Goal: Navigation & Orientation: Find specific page/section

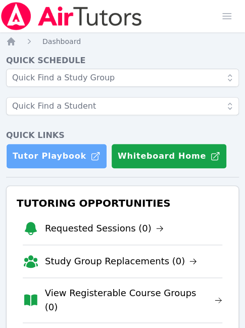
click at [70, 149] on link "Tutor Playbook" at bounding box center [56, 156] width 101 height 25
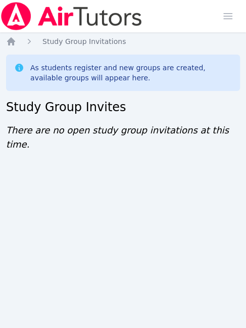
click at [101, 185] on div "Home Sessions Study Groups Students Messages Open user menu [PERSON_NAME] Open …" at bounding box center [123, 164] width 246 height 328
